Goal: Find specific page/section: Find specific page/section

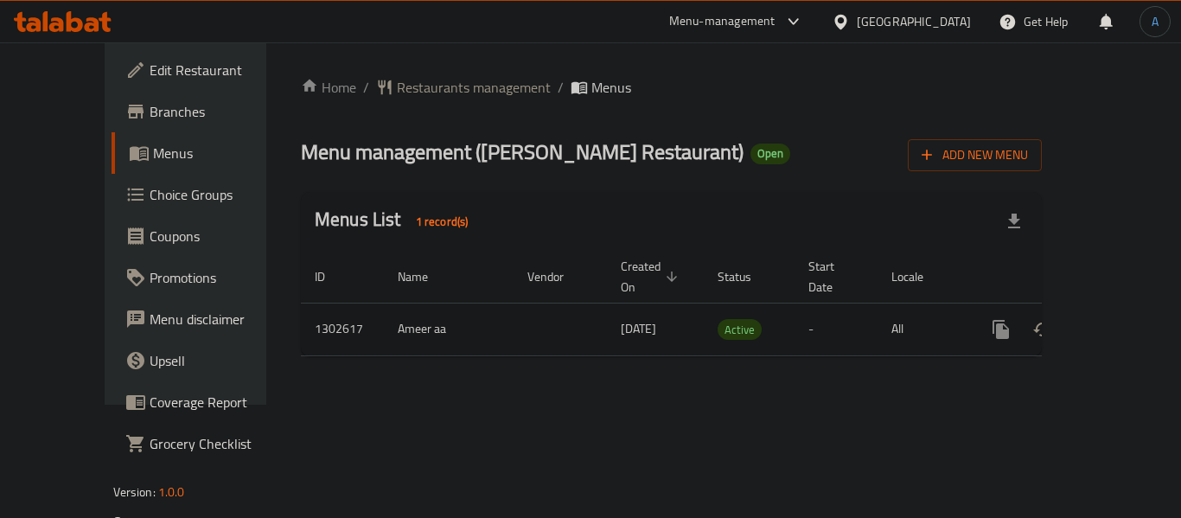
click at [1115, 319] on icon "enhanced table" at bounding box center [1125, 329] width 21 height 21
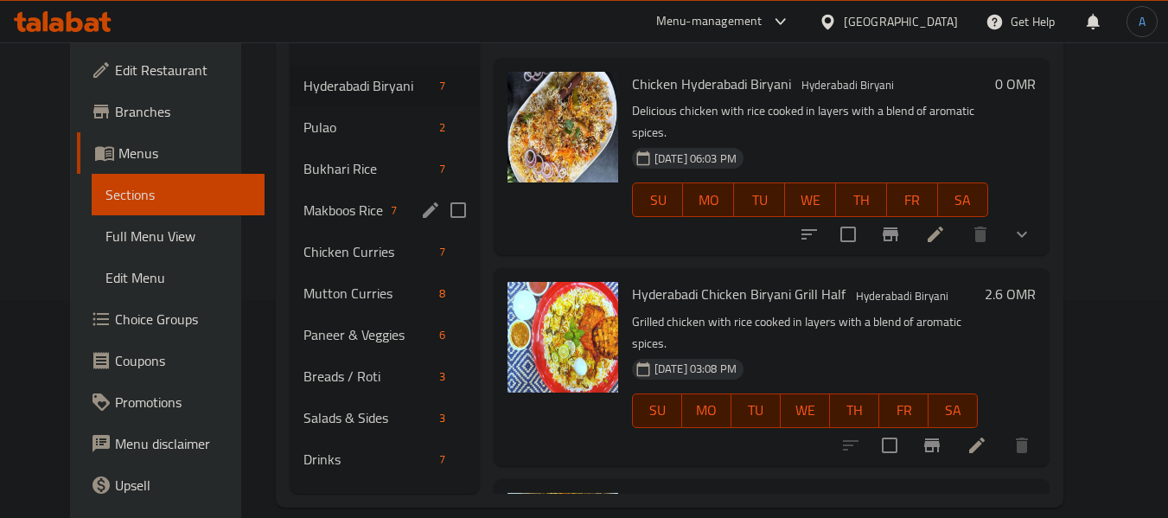
scroll to position [242, 0]
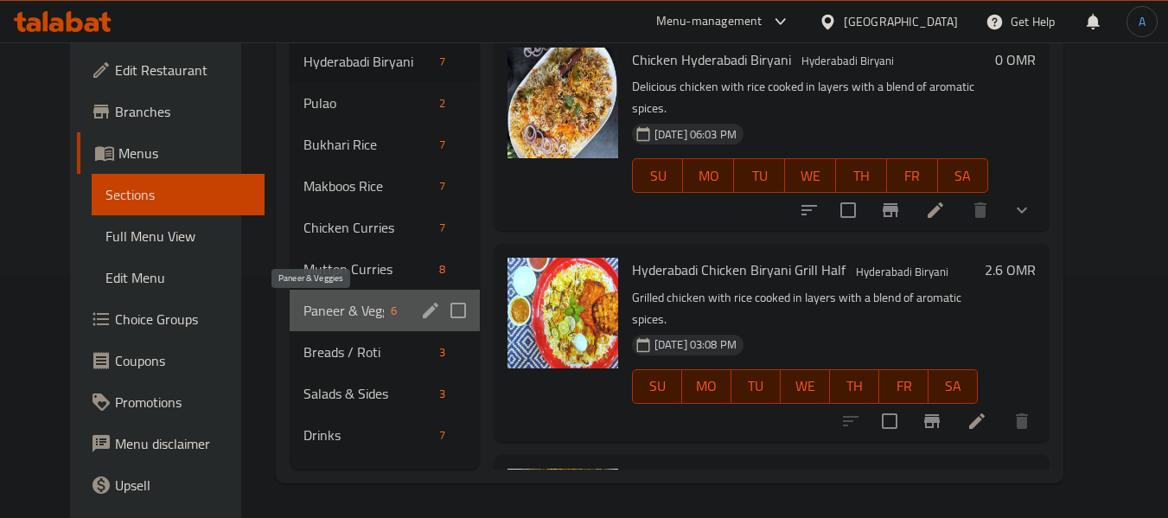
click at [320, 305] on span "Paneer & Veggies" at bounding box center [343, 310] width 80 height 21
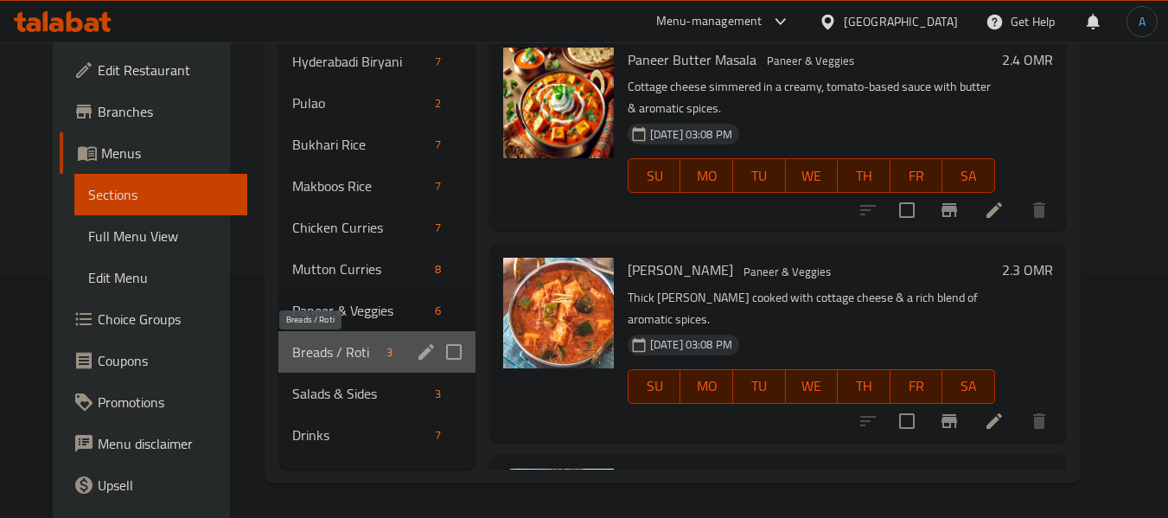
click at [316, 348] on span "Breads / Roti" at bounding box center [335, 351] width 87 height 21
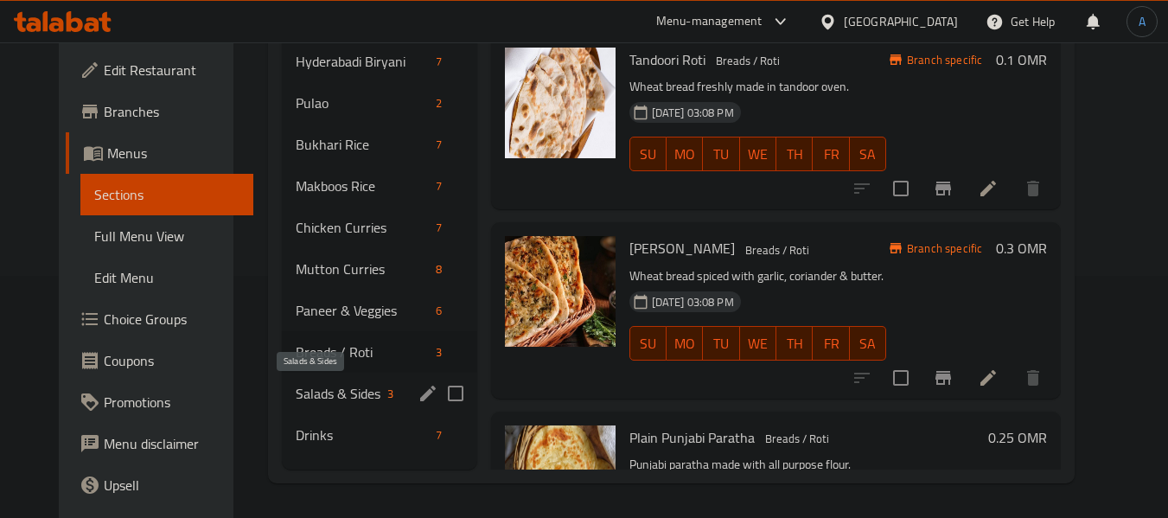
click at [330, 398] on span "Salads & Sides" at bounding box center [338, 393] width 85 height 21
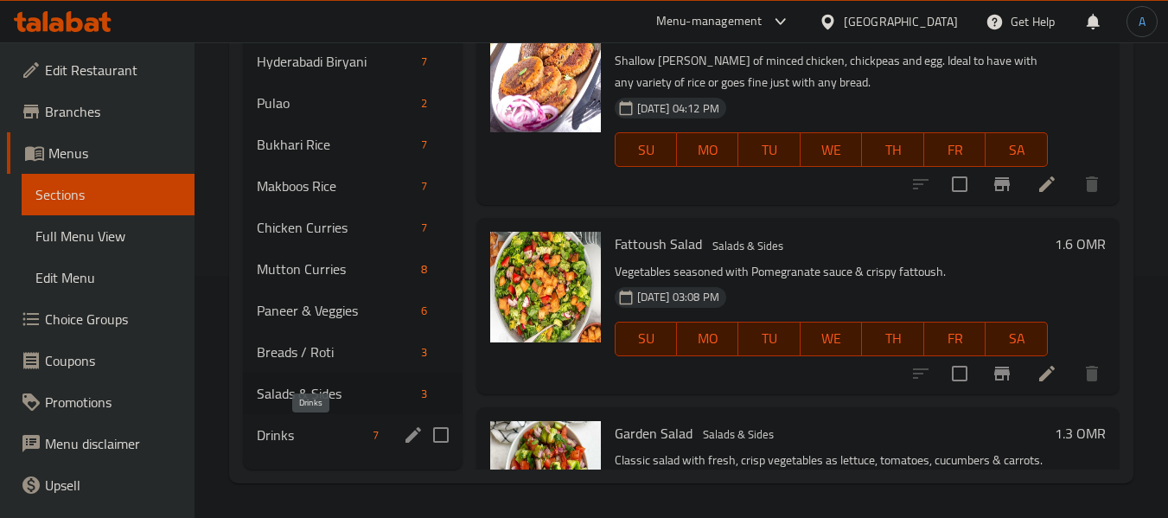
click at [307, 430] on span "Drinks" at bounding box center [311, 434] width 109 height 21
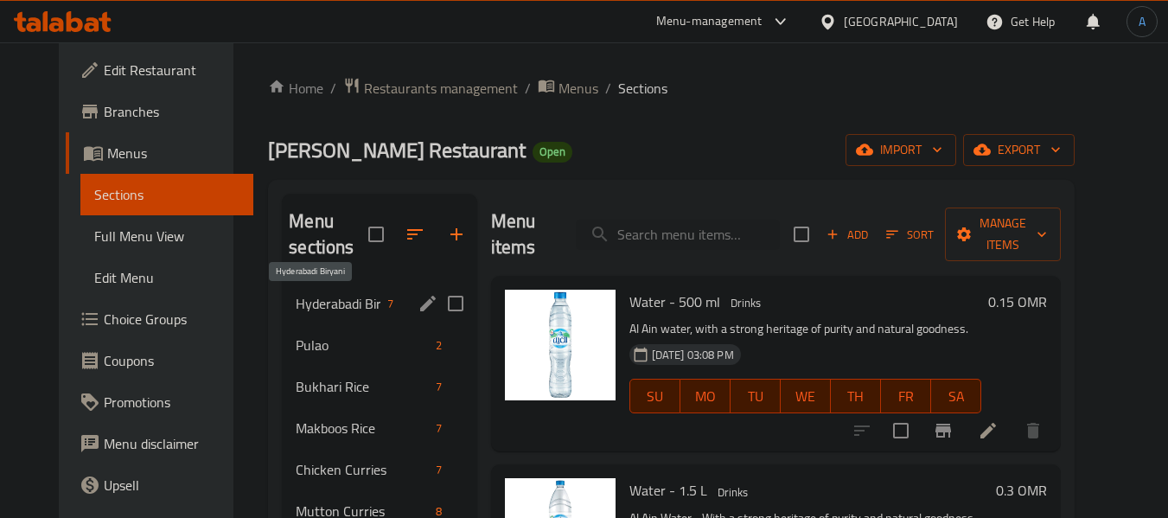
click at [316, 297] on span "Hyderabadi Biryani" at bounding box center [338, 303] width 85 height 21
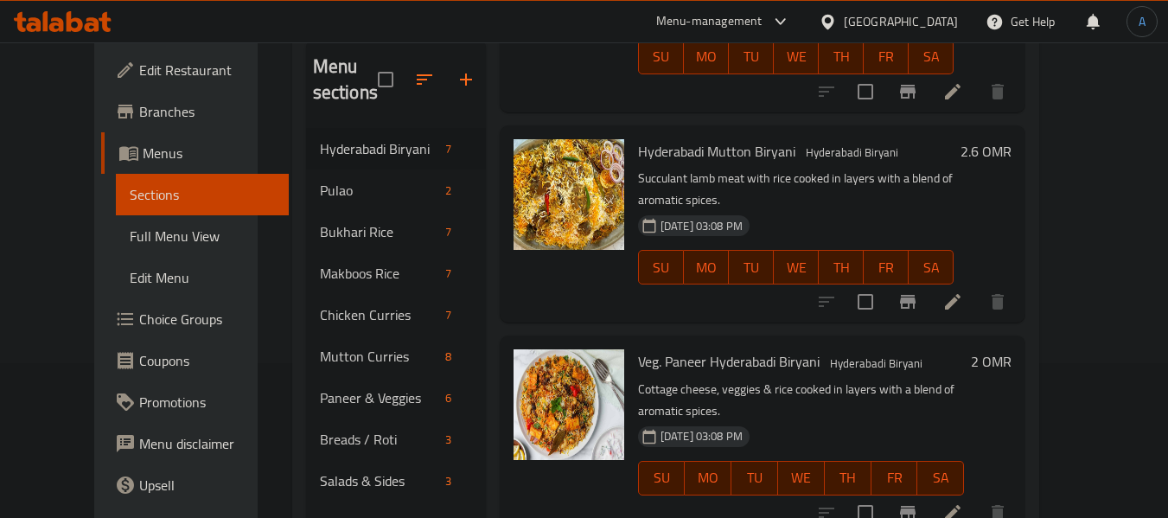
scroll to position [173, 0]
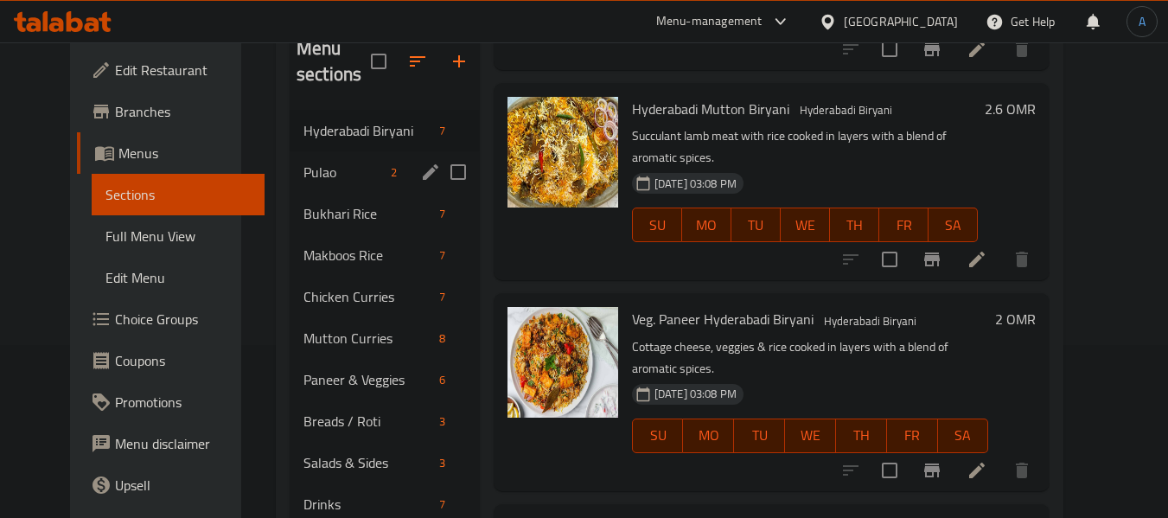
click at [360, 182] on span "Pulao" at bounding box center [343, 172] width 80 height 21
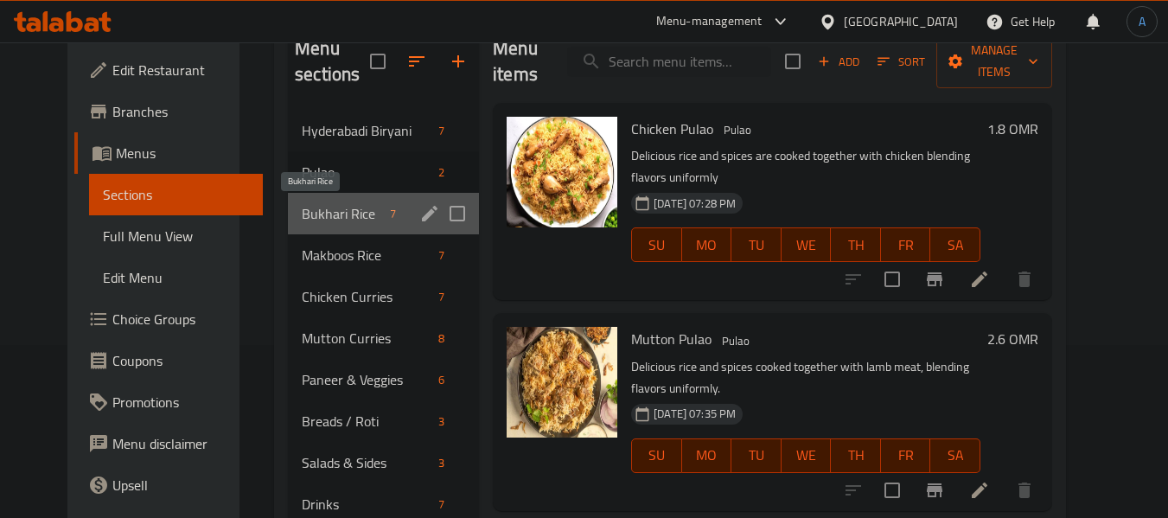
click at [335, 220] on span "Bukhari Rice" at bounding box center [342, 213] width 81 height 21
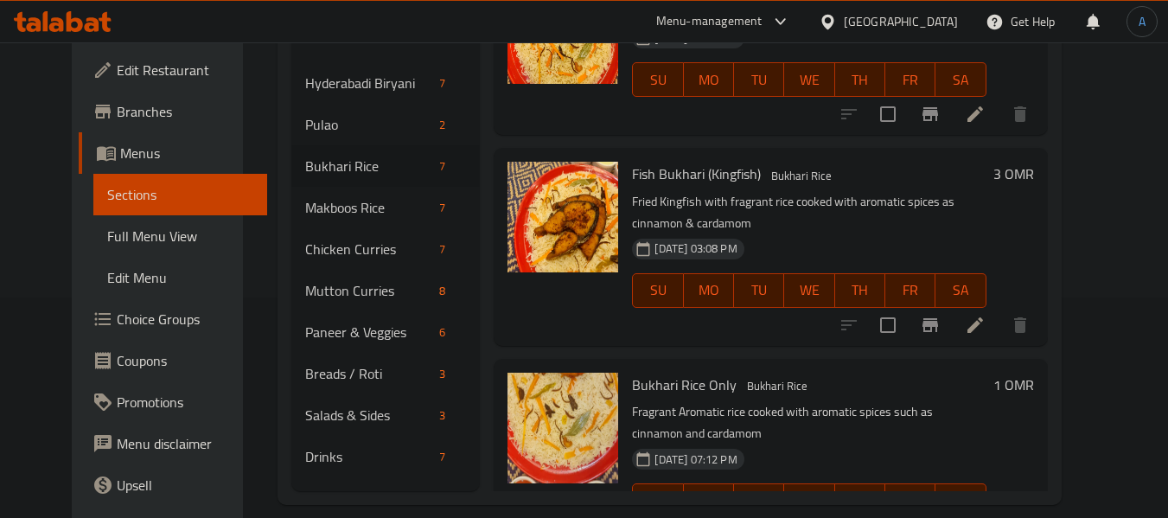
scroll to position [242, 0]
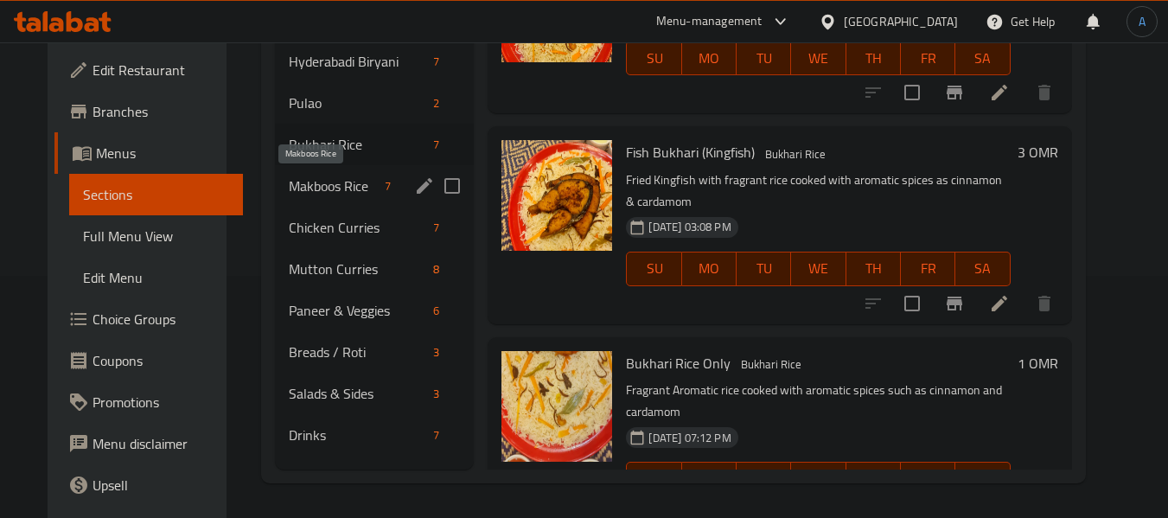
click at [295, 186] on span "Makboos Rice" at bounding box center [333, 185] width 89 height 21
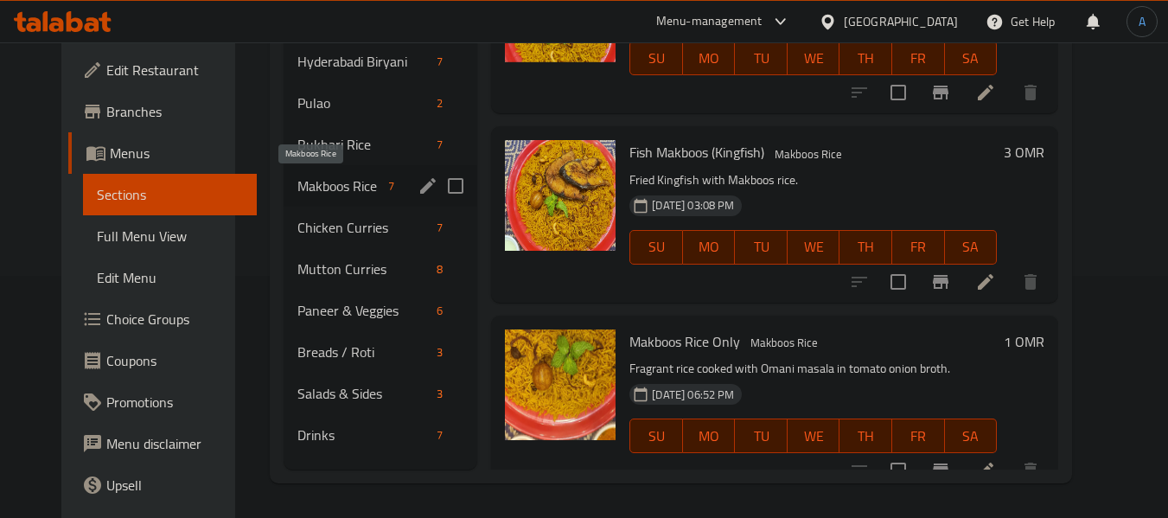
scroll to position [895, 0]
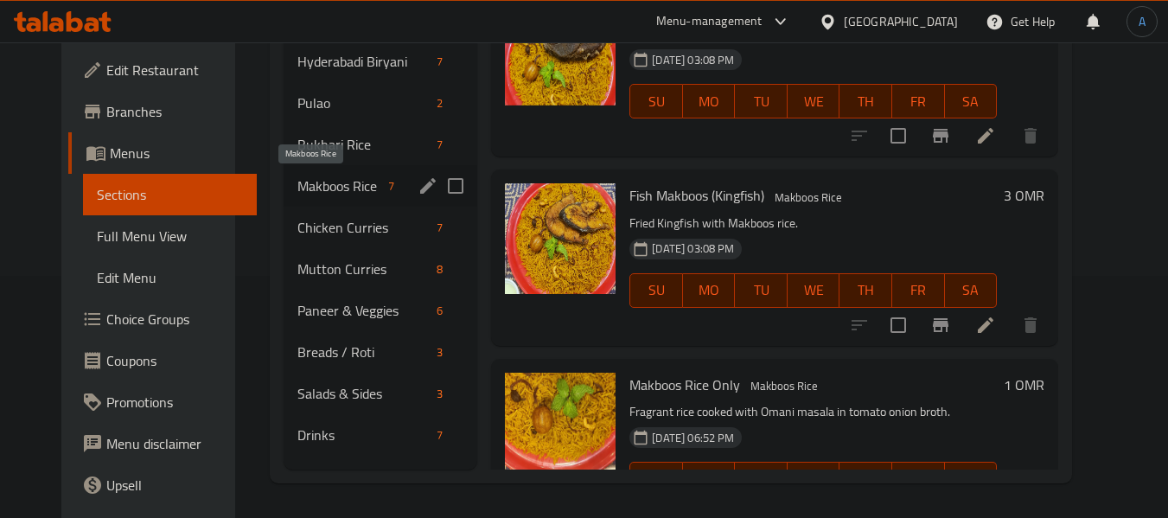
click at [308, 180] on span "Makboos Rice" at bounding box center [339, 185] width 84 height 21
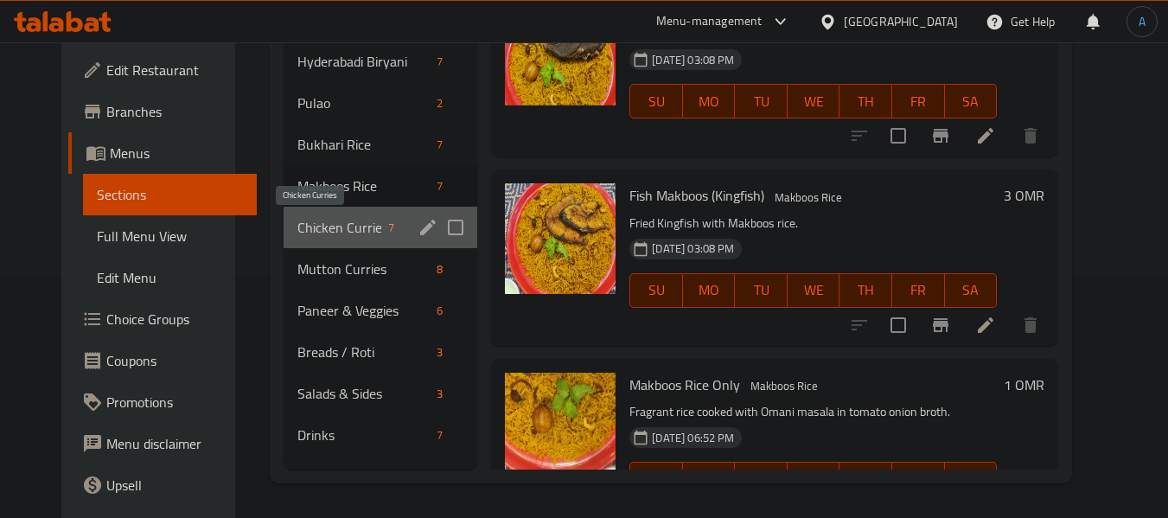
click at [307, 226] on span "Chicken Curries" at bounding box center [339, 227] width 84 height 21
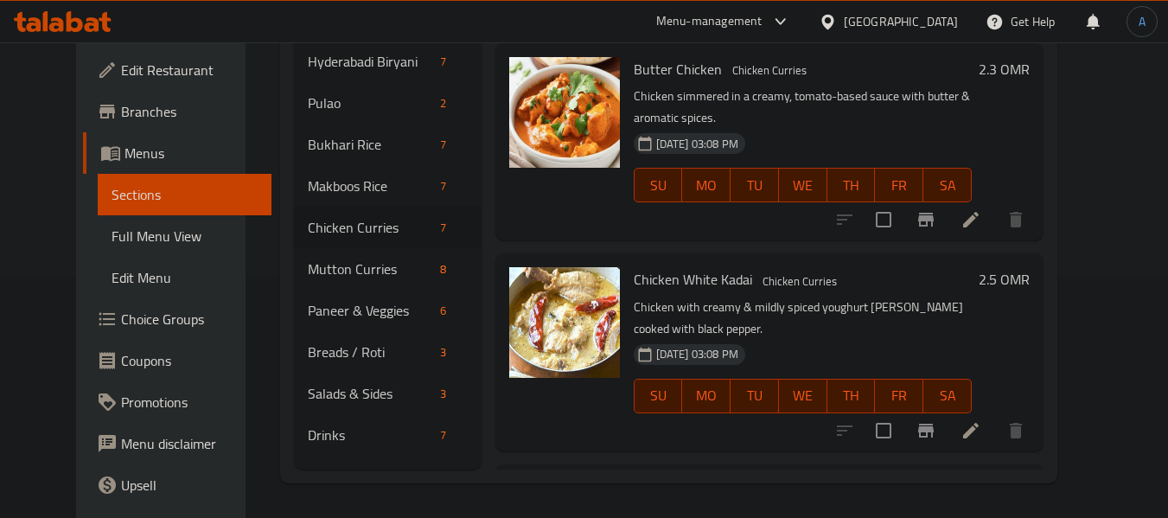
scroll to position [441, 0]
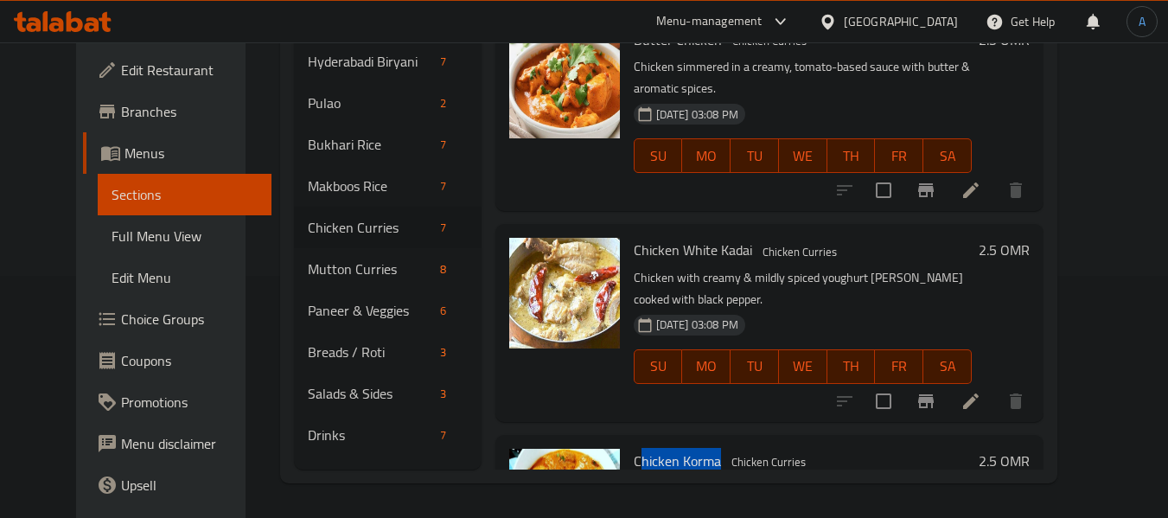
drag, startPoint x: 618, startPoint y: 377, endPoint x: 698, endPoint y: 378, distance: 80.4
click at [698, 448] on span "Chicken Korma" at bounding box center [677, 461] width 87 height 26
copy span "hicken Korma"
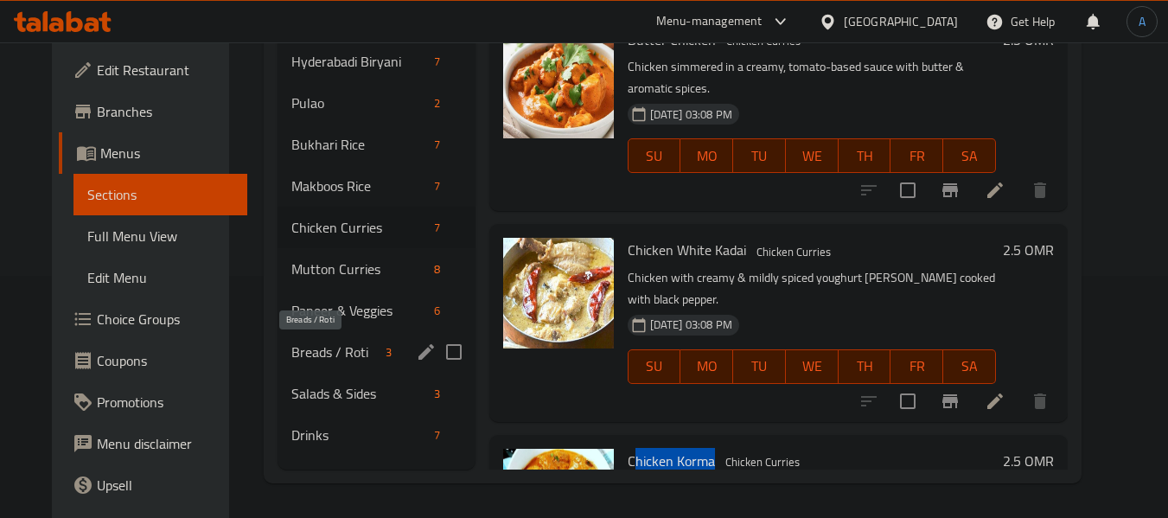
scroll to position [156, 0]
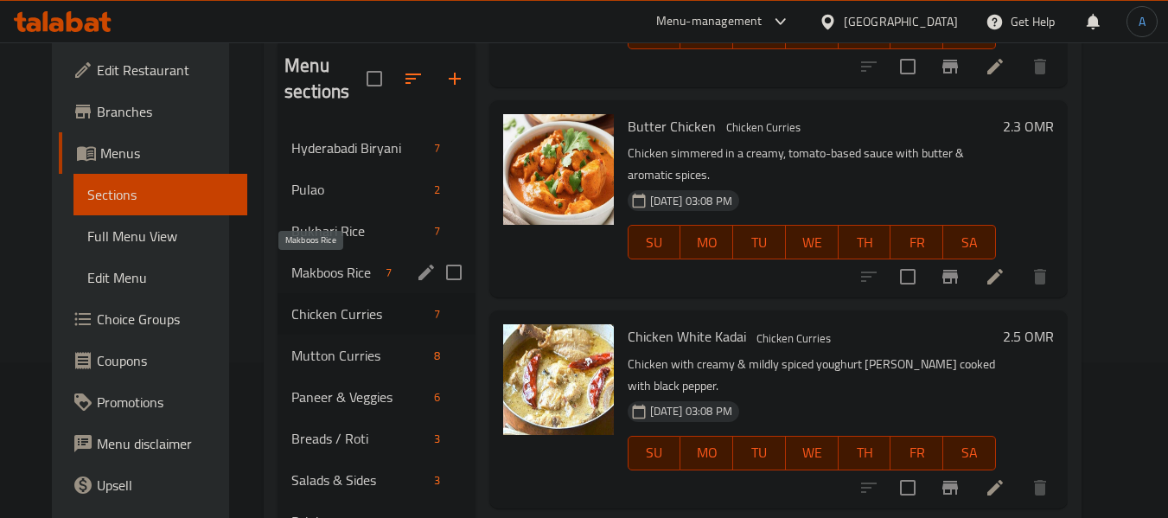
click at [332, 263] on span "Makboos Rice" at bounding box center [334, 272] width 87 height 21
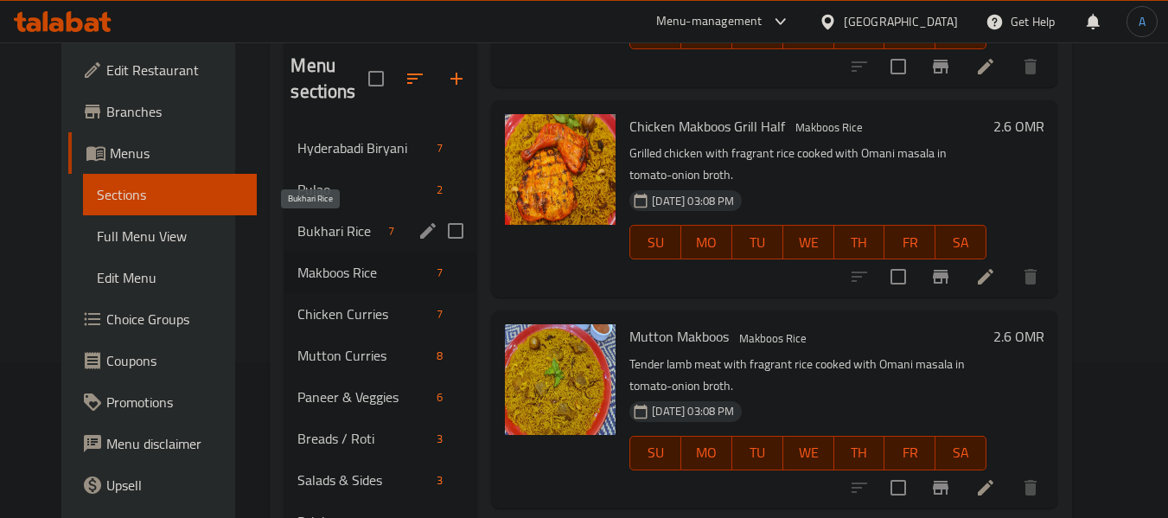
click at [326, 233] on span "Bukhari Rice" at bounding box center [339, 230] width 84 height 21
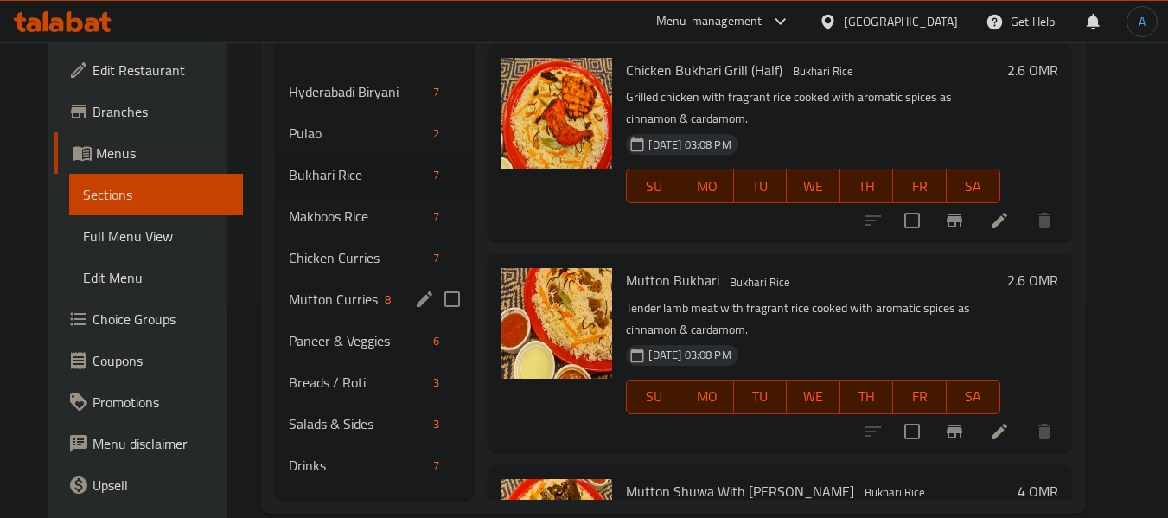
scroll to position [242, 0]
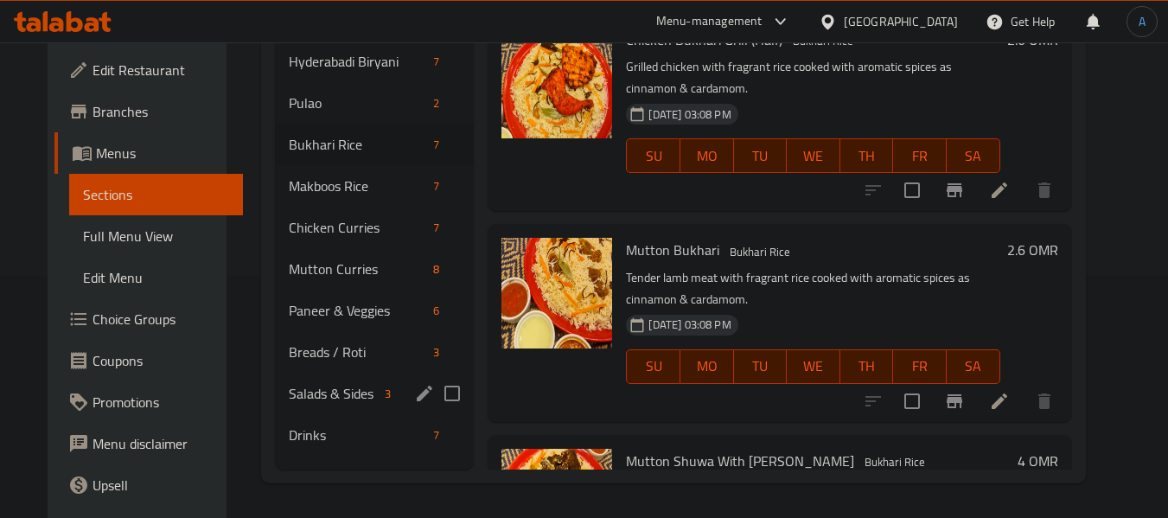
click at [339, 379] on div "Salads & Sides 3" at bounding box center [374, 393] width 199 height 41
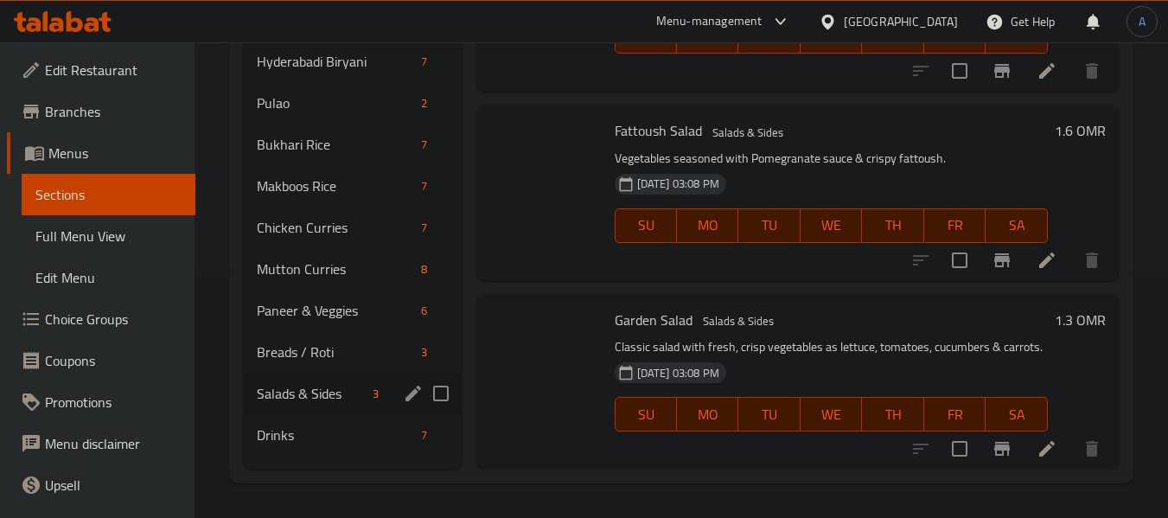
scroll to position [161, 0]
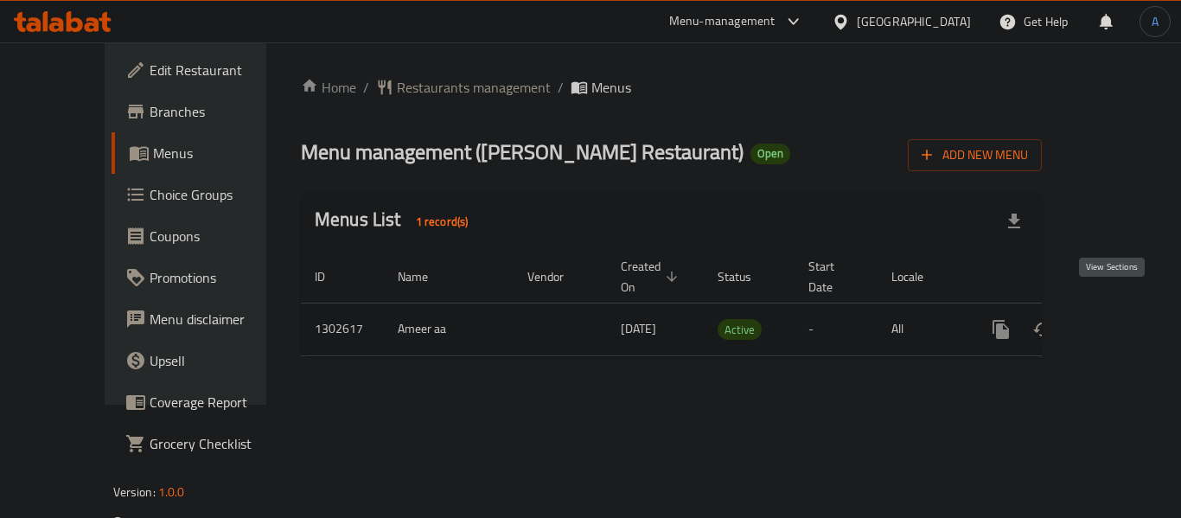
click at [1115, 319] on icon "enhanced table" at bounding box center [1125, 329] width 21 height 21
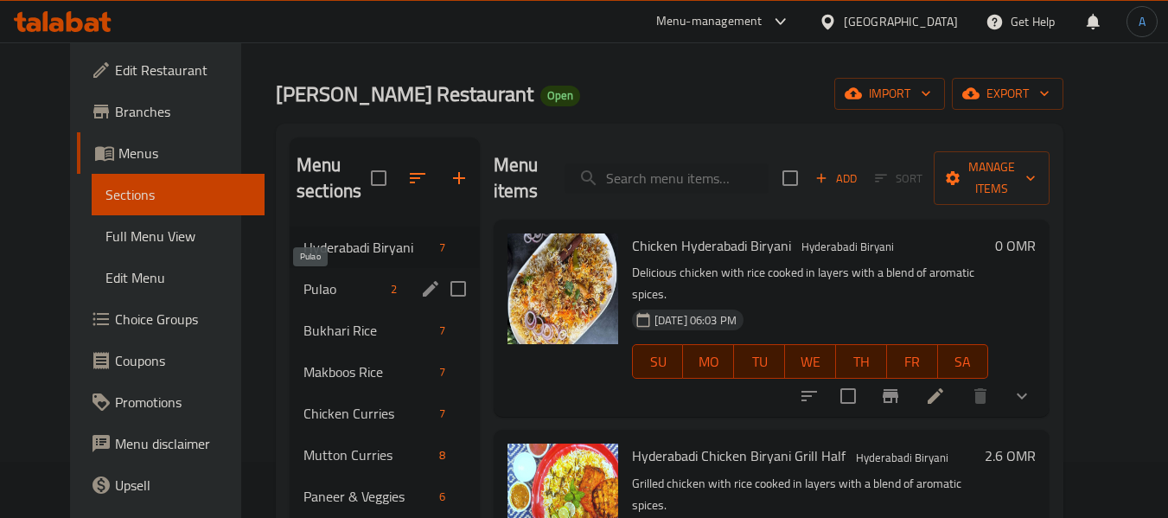
scroll to position [86, 0]
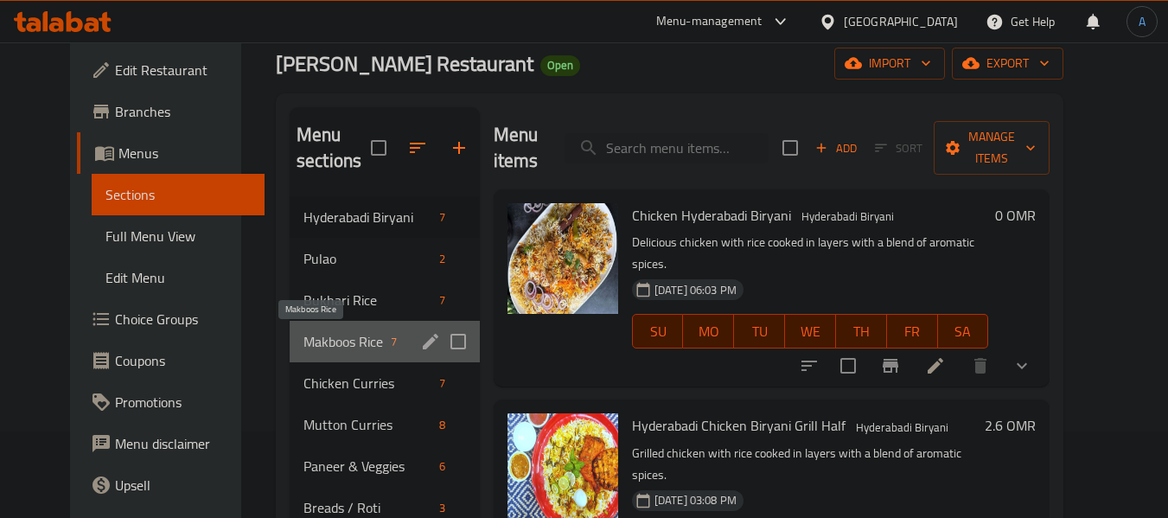
click at [312, 341] on span "Makboos Rice" at bounding box center [343, 341] width 80 height 21
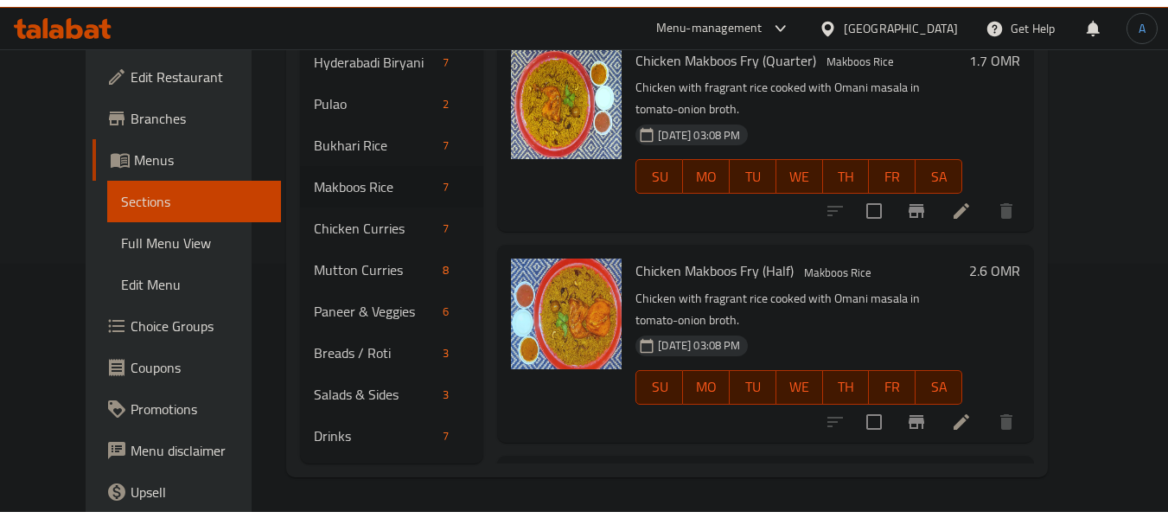
scroll to position [242, 0]
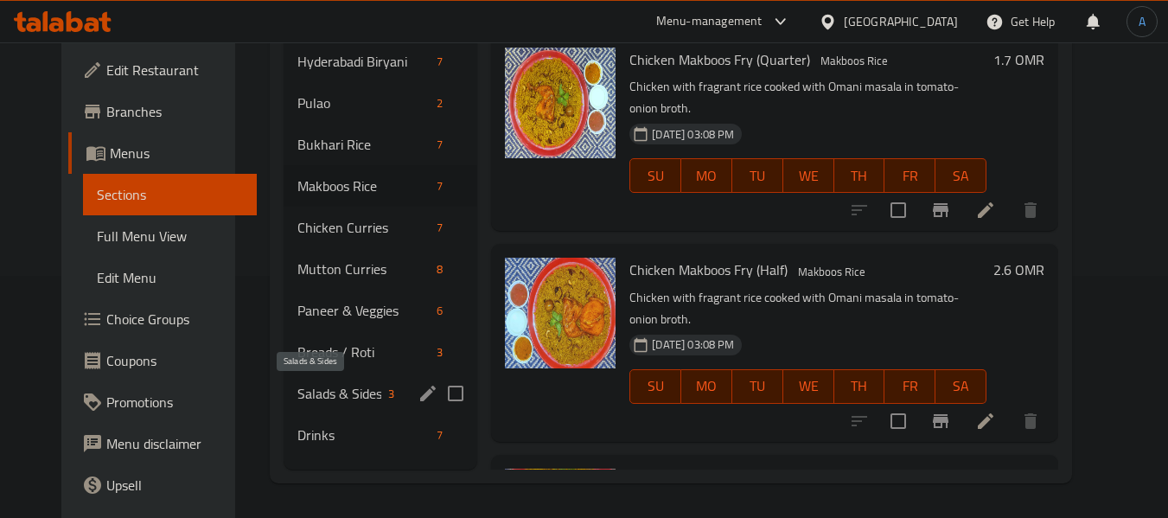
click at [326, 397] on span "Salads & Sides" at bounding box center [339, 393] width 84 height 21
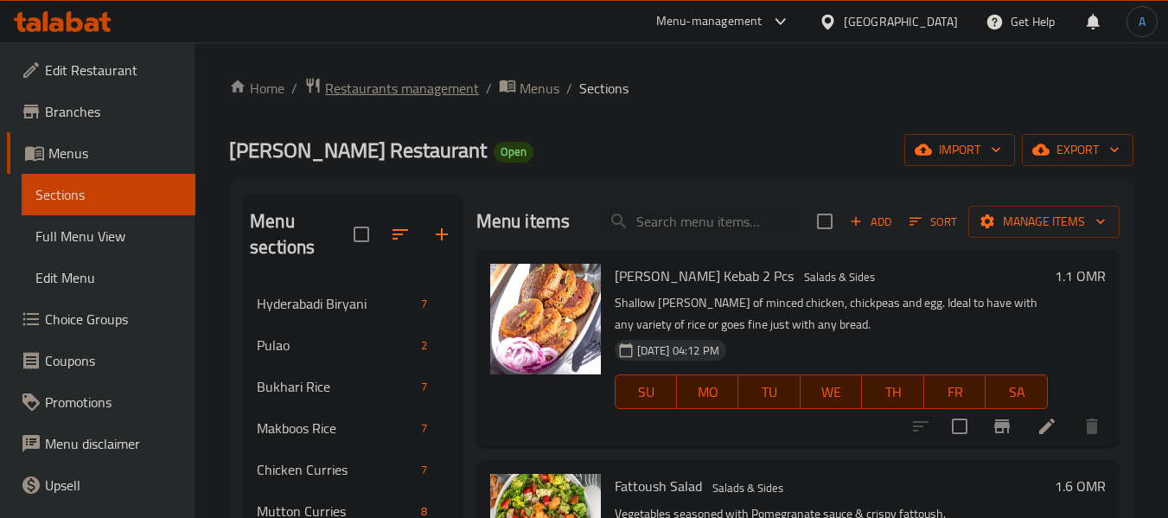
click at [420, 86] on span "Restaurants management" at bounding box center [402, 88] width 154 height 21
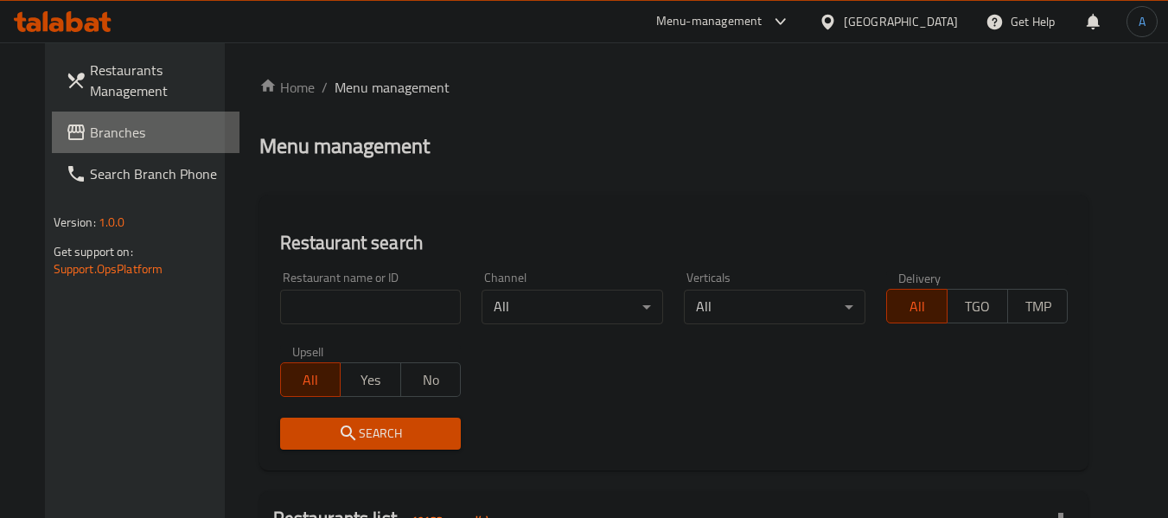
click at [141, 128] on span "Branches" at bounding box center [158, 132] width 137 height 21
